Goal: Information Seeking & Learning: Find specific fact

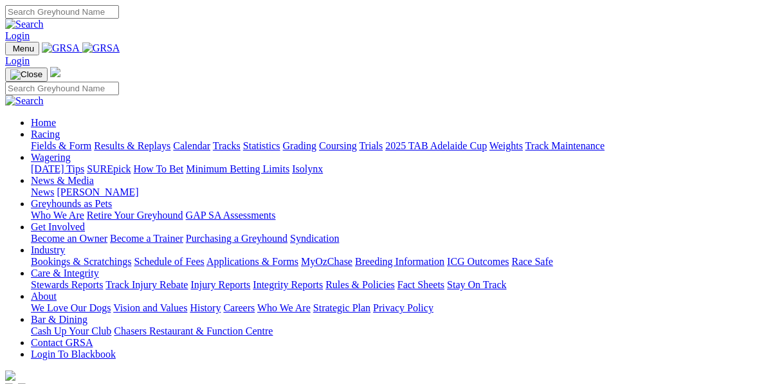
scroll to position [363, 0]
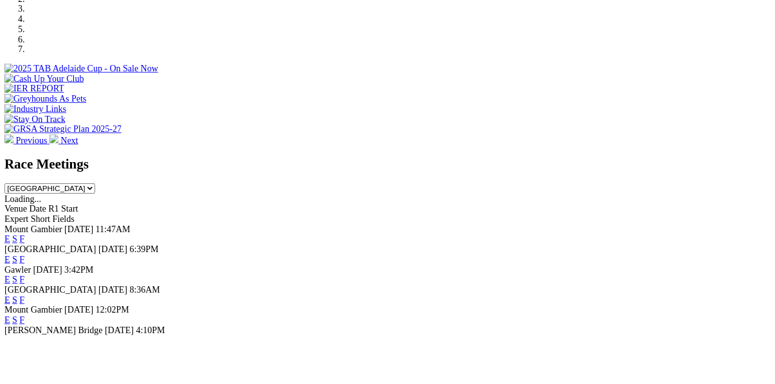
scroll to position [426, 0]
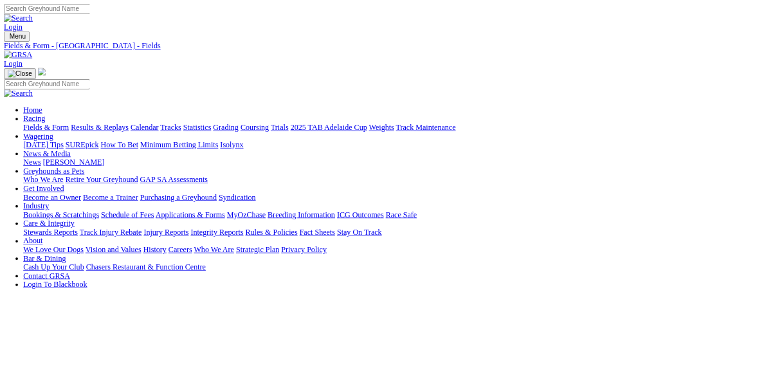
click at [30, 30] on link "Login" at bounding box center [17, 35] width 24 height 11
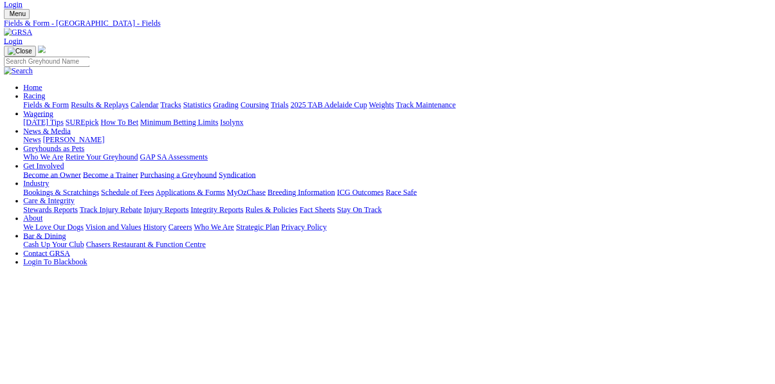
type input "tuzza11@hotmail.com"
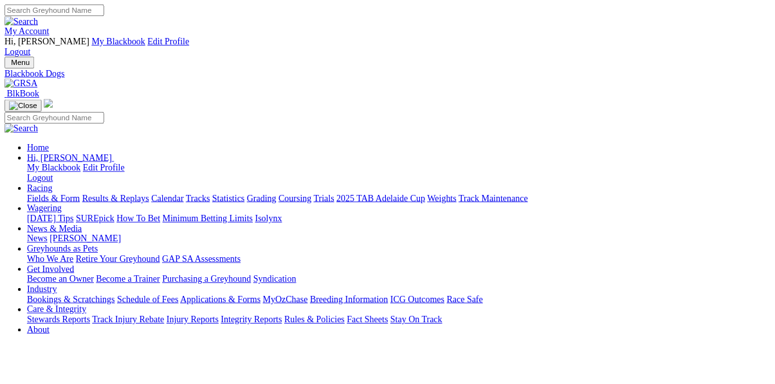
click at [119, 15] on input "Search" at bounding box center [62, 11] width 114 height 13
type input "[PERSON_NAME]"
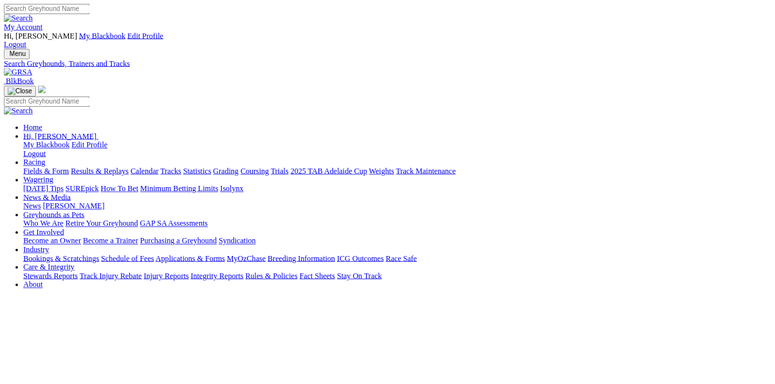
click at [43, 90] on img at bounding box center [24, 96] width 38 height 12
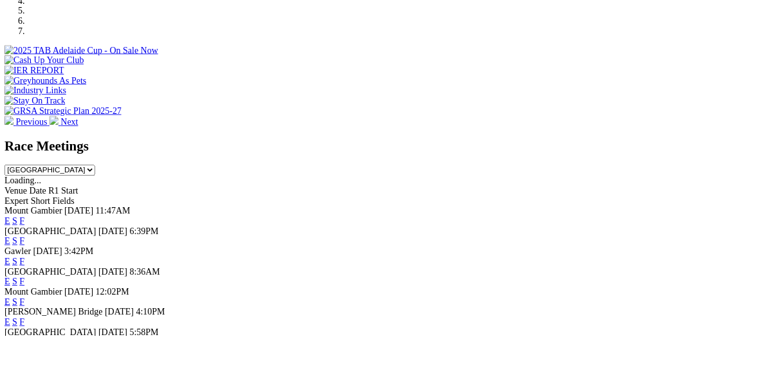
scroll to position [510, 0]
